Goal: Information Seeking & Learning: Learn about a topic

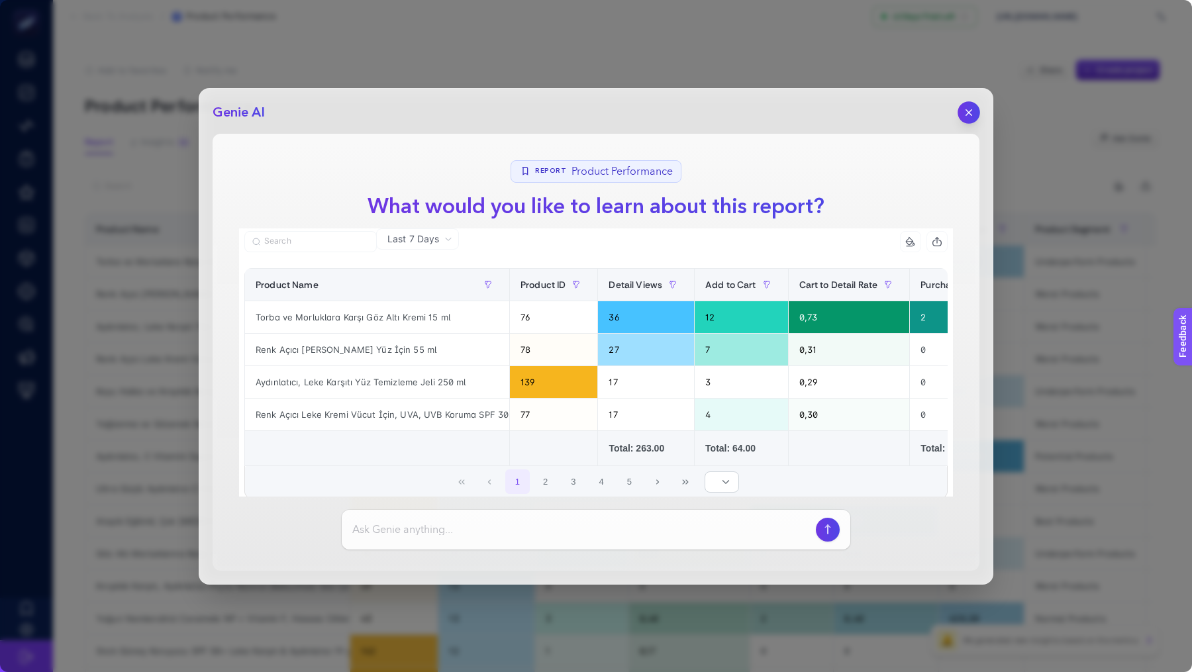
click at [963, 120] on button "button" at bounding box center [969, 112] width 23 height 23
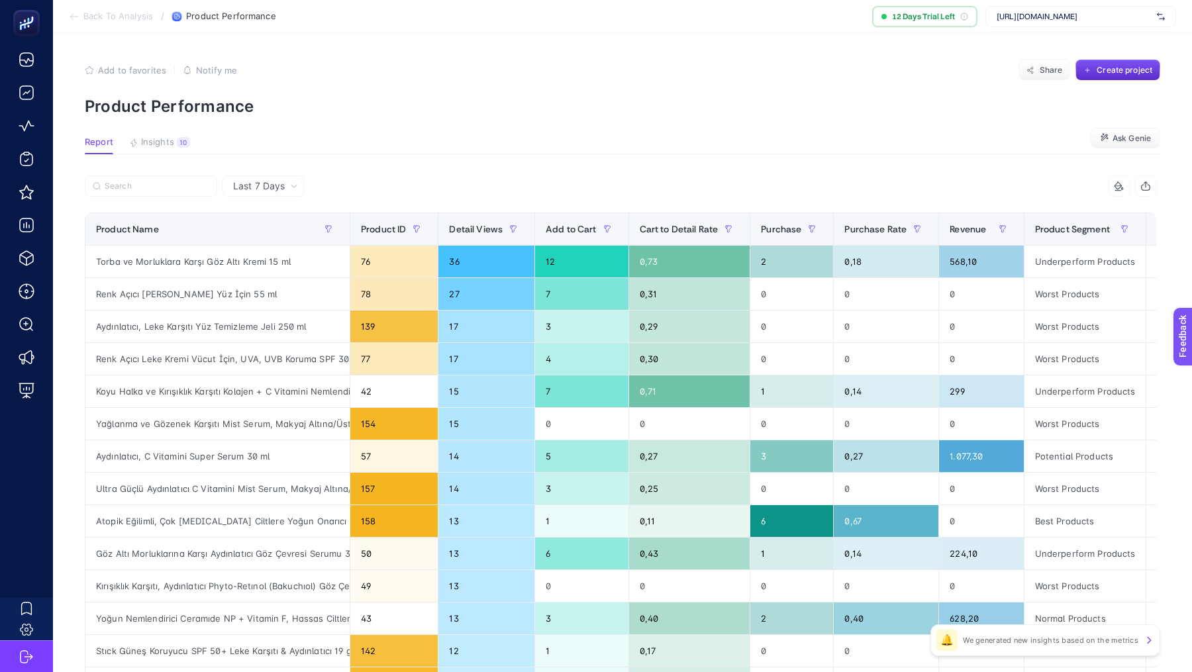
click at [123, 14] on span "Back To Analysis" at bounding box center [118, 16] width 70 height 11
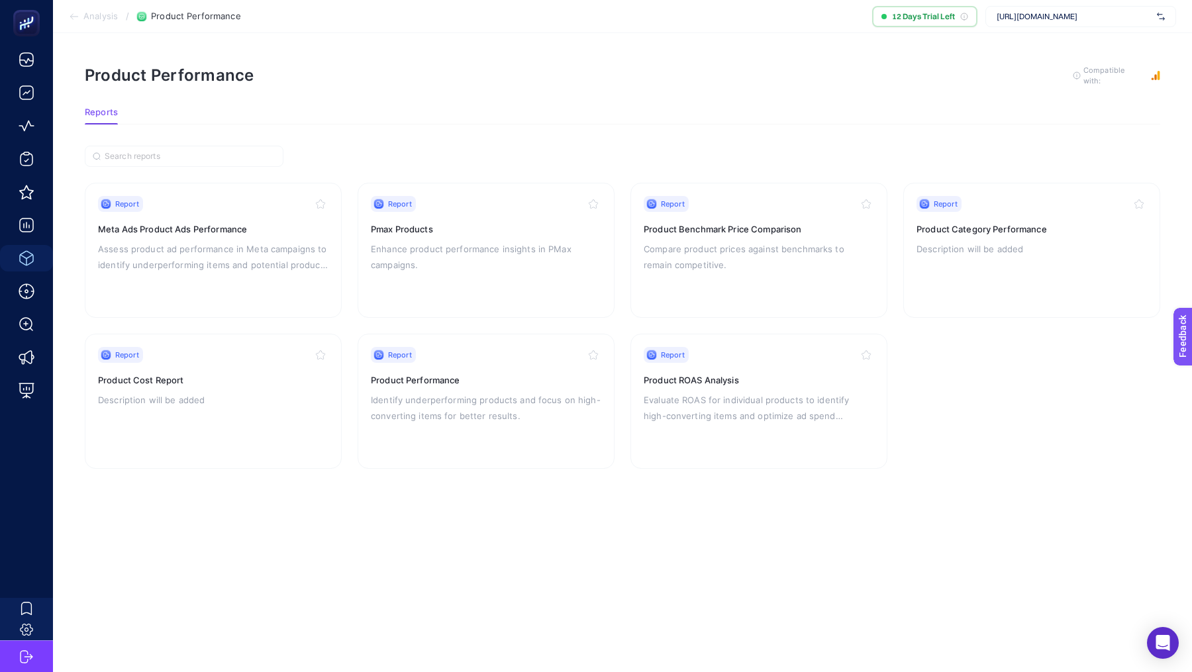
click at [81, 33] on article "Product Performance To get quality results from this analysis, we recommend tha…" at bounding box center [622, 352] width 1139 height 639
click at [91, 9] on section "Analysis / Product Performance 12 Days Trial Left [URL][DOMAIN_NAME]" at bounding box center [622, 16] width 1139 height 33
click at [94, 13] on span "Analysis" at bounding box center [100, 16] width 34 height 11
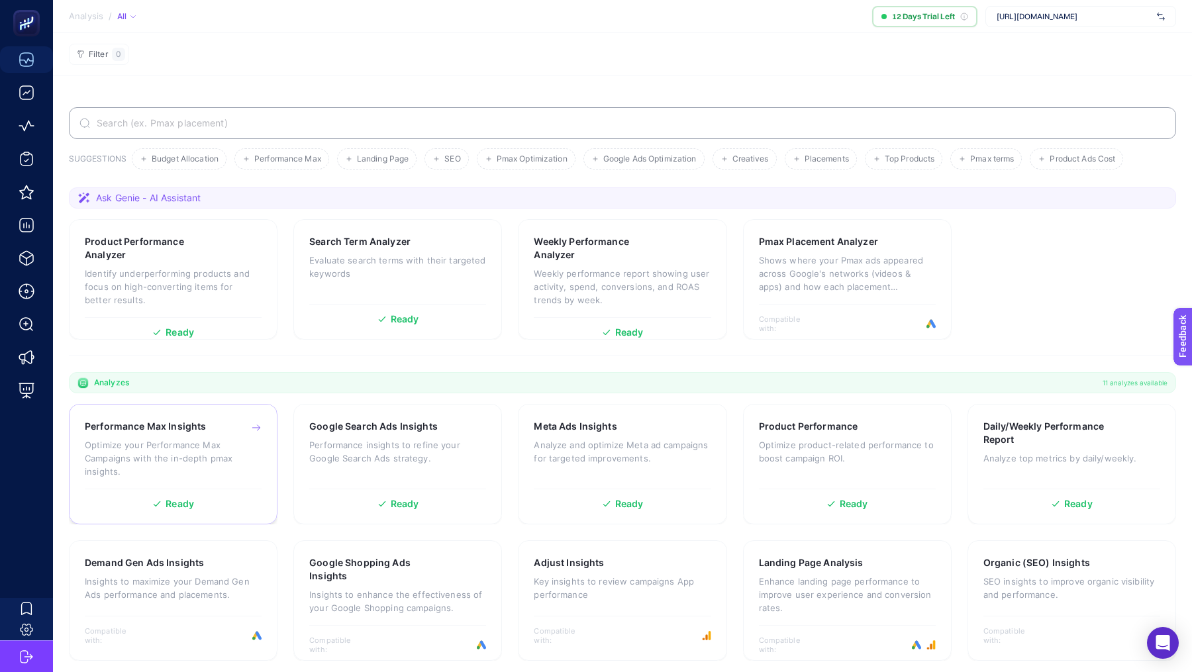
click at [217, 436] on div "Performance Max Insights Optimize your Performance Max Campaigns with the in-de…" at bounding box center [173, 454] width 177 height 69
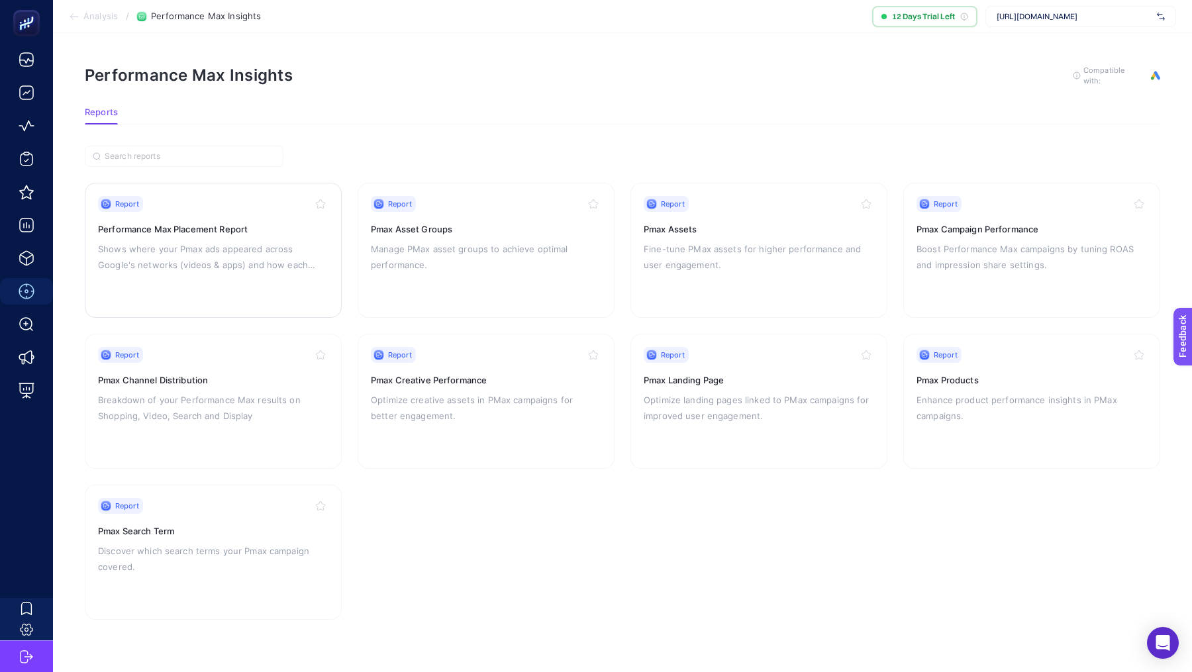
click at [183, 284] on div "Report Performance Max Placement Report Shows where your Pmax ads appeared acro…" at bounding box center [213, 250] width 231 height 109
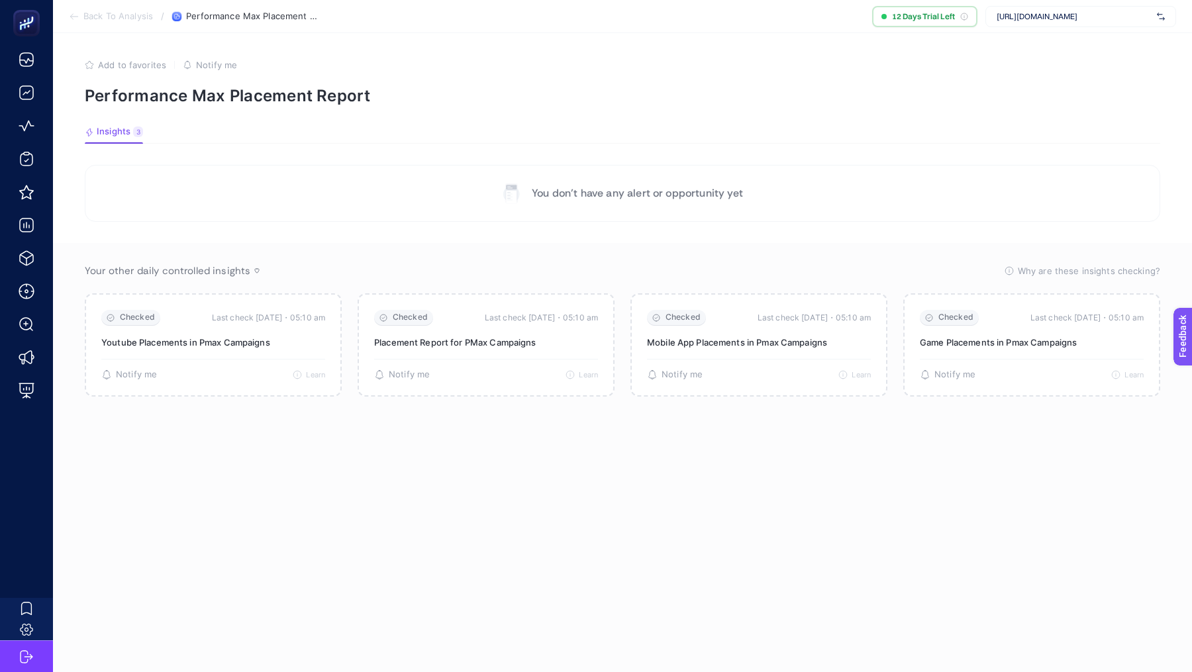
click at [103, 11] on span "Back To Analysis" at bounding box center [118, 16] width 70 height 11
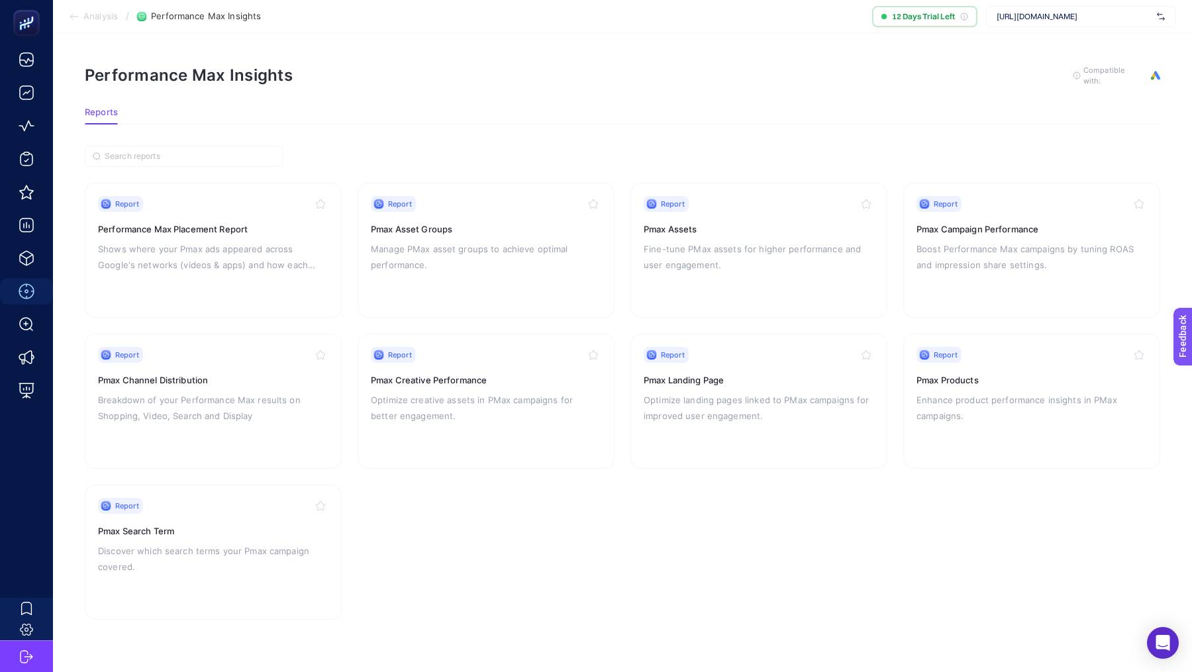
click at [87, 21] on span "Analysis" at bounding box center [100, 16] width 34 height 11
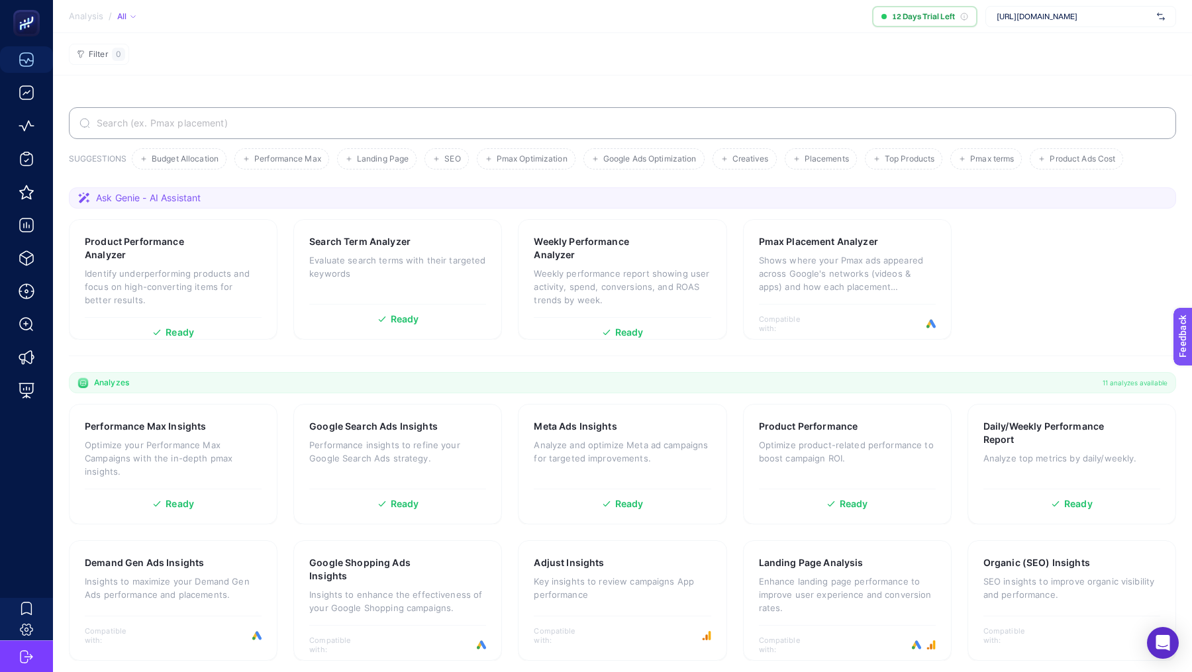
click at [280, 135] on label at bounding box center [623, 123] width 1108 height 32
click at [280, 129] on input "Search" at bounding box center [630, 123] width 1072 height 11
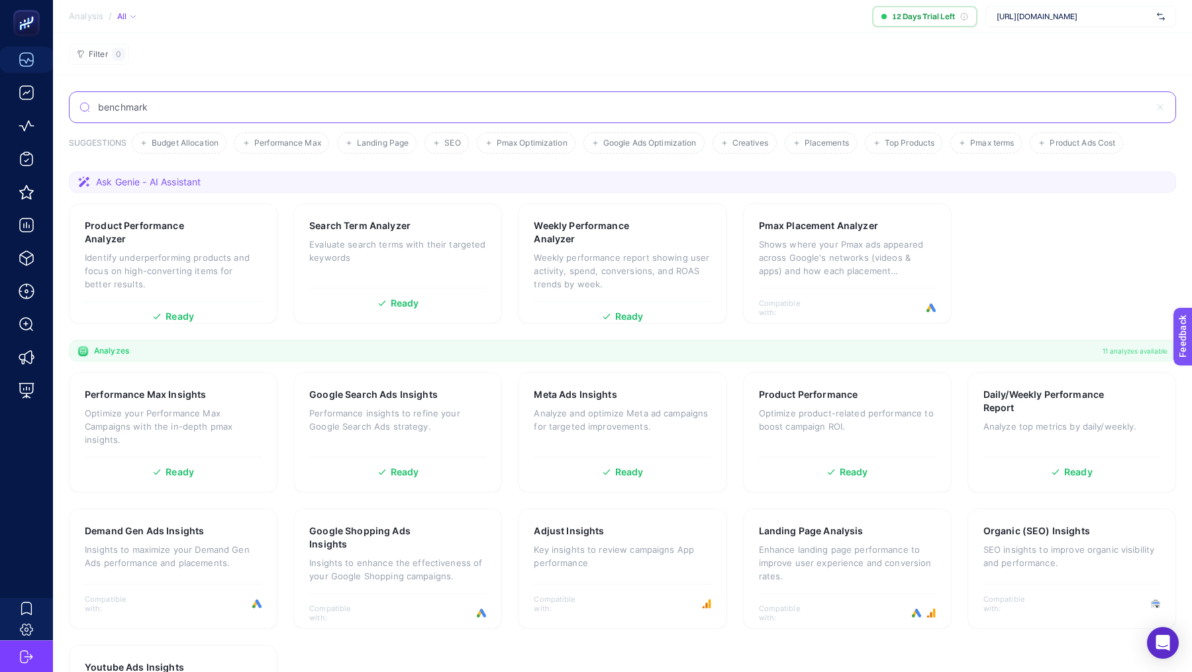
type input "benchmark"
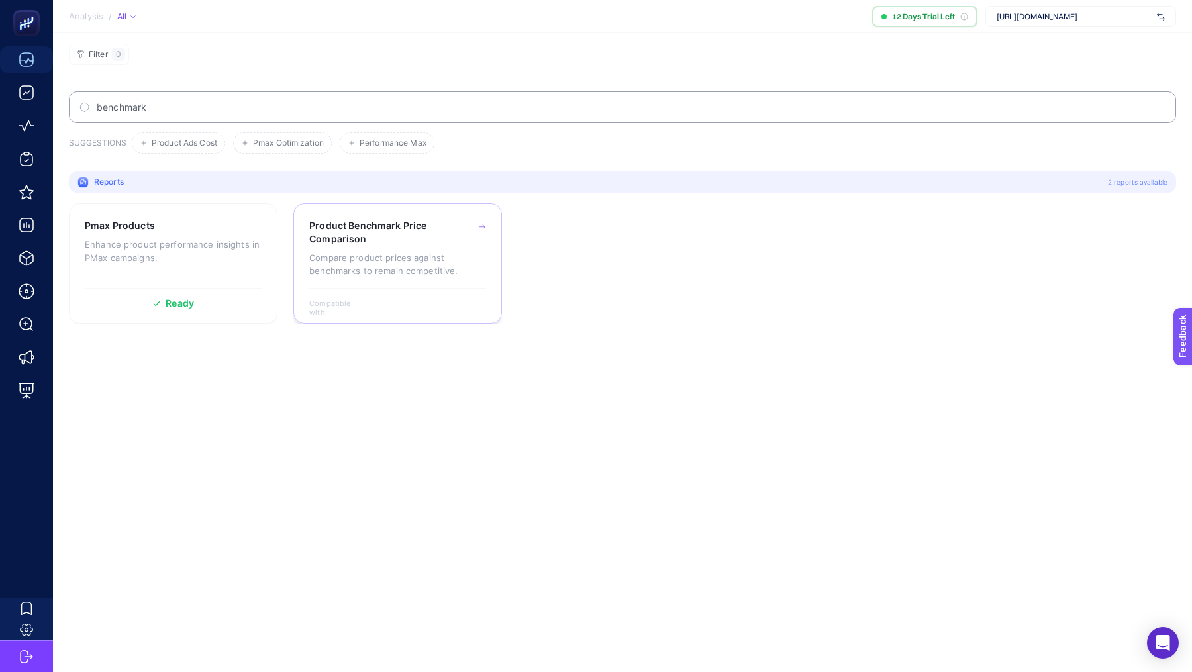
click at [389, 235] on h3 "Product Benchmark Price Comparison" at bounding box center [377, 232] width 137 height 26
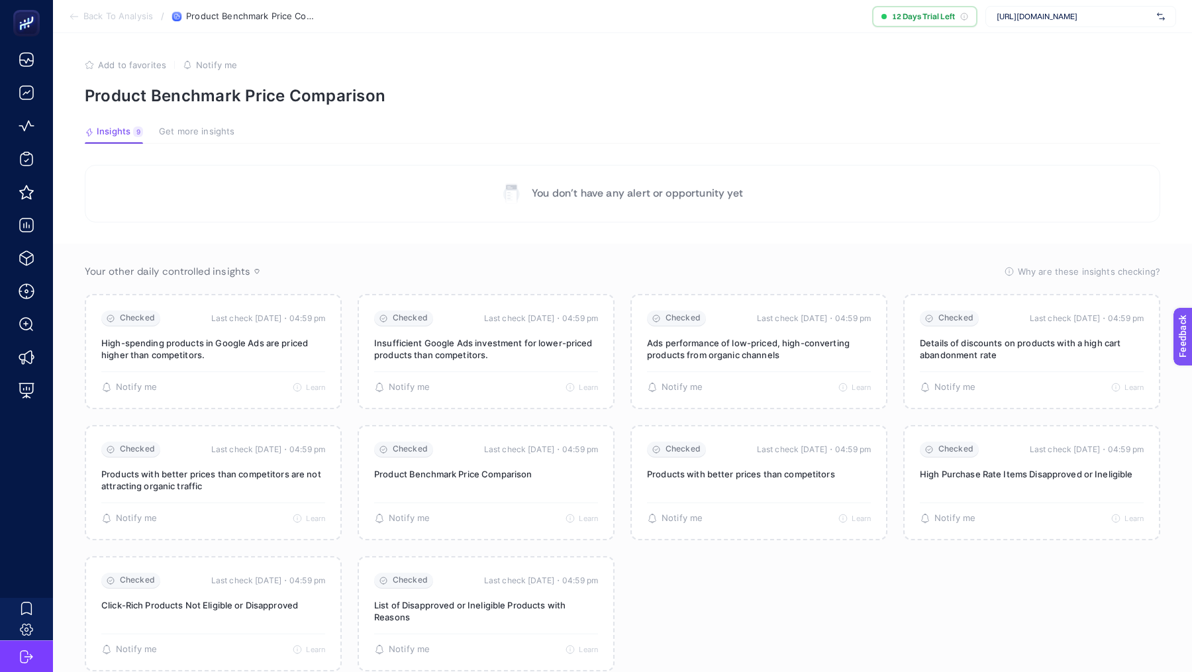
click at [107, 20] on span "Back To Analysis" at bounding box center [118, 16] width 70 height 11
